Goal: Information Seeking & Learning: Check status

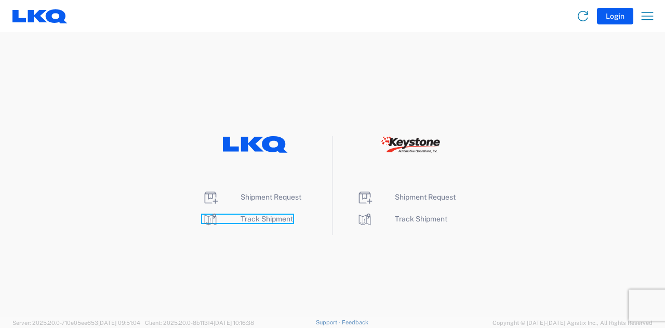
drag, startPoint x: 255, startPoint y: 218, endPoint x: 255, endPoint y: 224, distance: 6.3
click at [255, 218] on span "Track Shipment" at bounding box center [266, 219] width 52 height 8
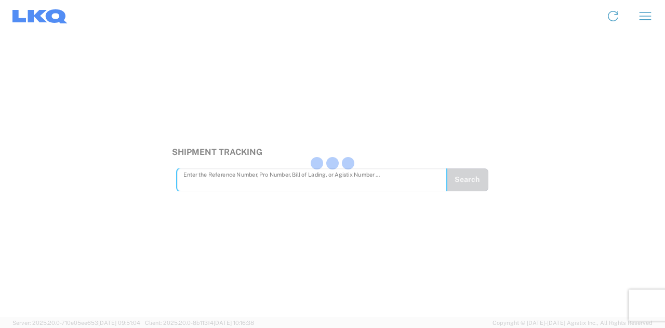
click at [246, 178] on div at bounding box center [332, 164] width 665 height 328
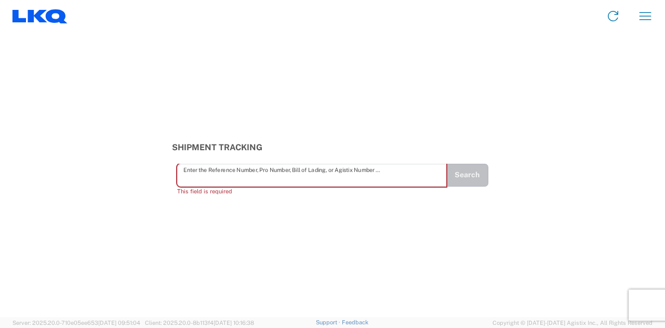
click at [249, 177] on input "text" at bounding box center [311, 175] width 257 height 18
paste input "56906567"
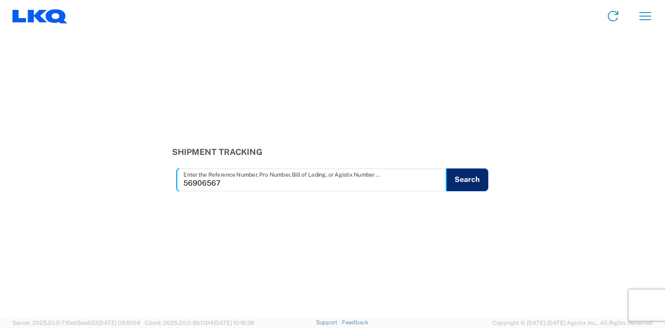
type input "56906567"
click at [470, 185] on button "Search" at bounding box center [467, 179] width 43 height 23
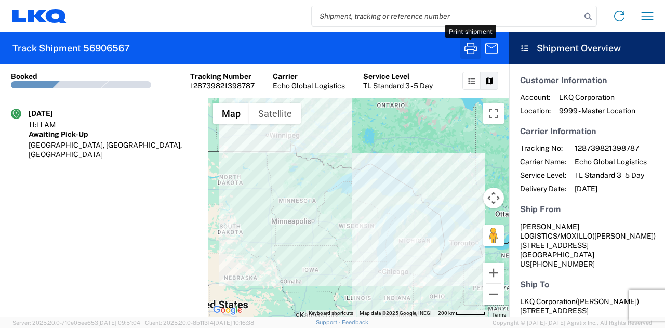
click at [469, 48] on icon "button" at bounding box center [470, 48] width 17 height 17
